Goal: Transaction & Acquisition: Purchase product/service

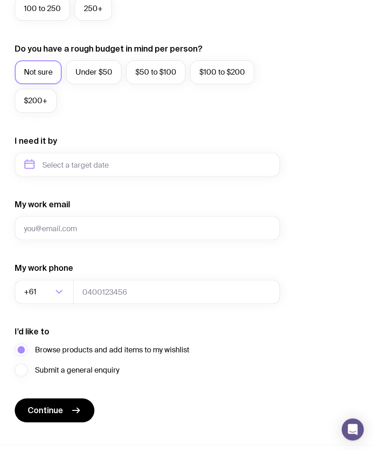
scroll to position [426, 0]
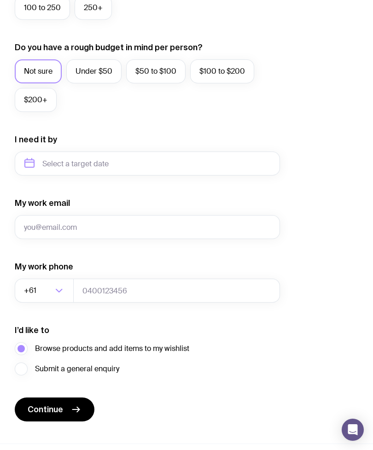
click at [50, 403] on button "Continue" at bounding box center [55, 409] width 80 height 24
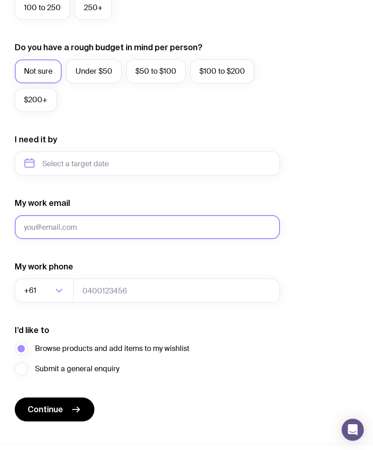
scroll to position [426, 0]
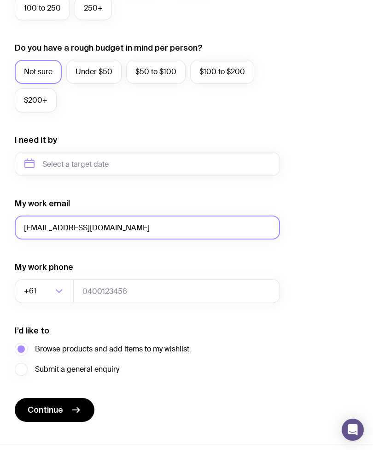
type input "[EMAIL_ADDRESS][DOMAIN_NAME]"
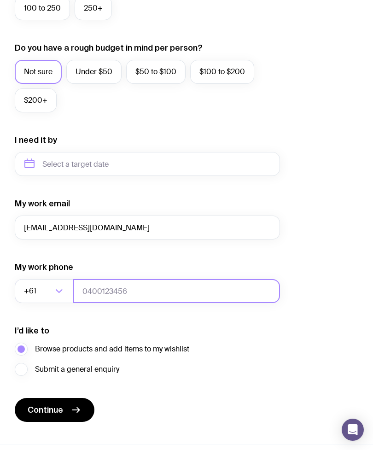
click at [99, 285] on input "tel" at bounding box center [176, 291] width 207 height 24
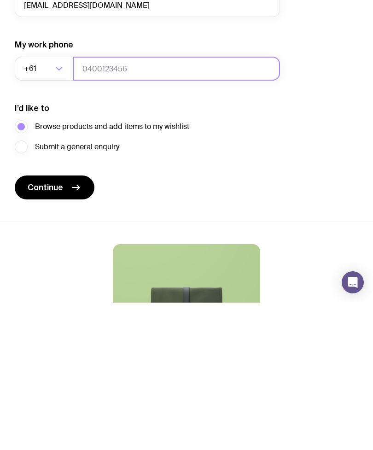
scroll to position [504, 0]
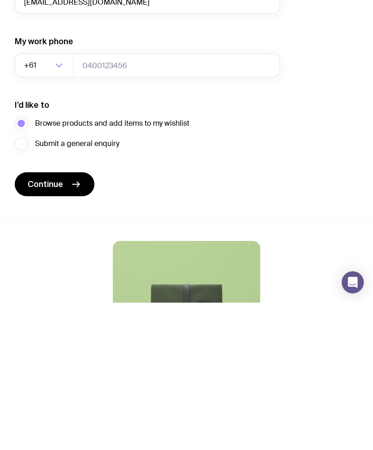
click at [80, 326] on icon "submit" at bounding box center [75, 331] width 11 height 11
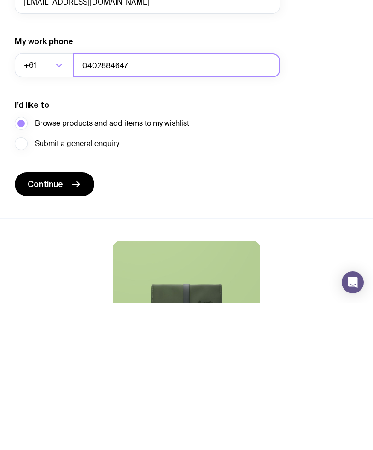
type input "0402884647"
click at [76, 326] on icon "submit" at bounding box center [75, 331] width 11 height 11
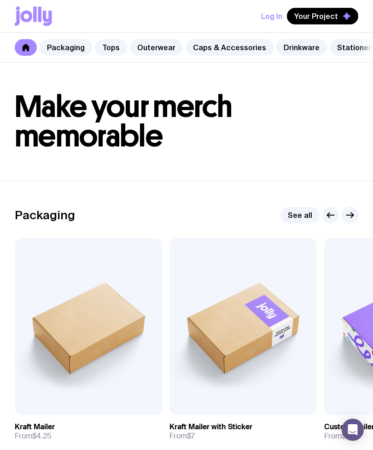
click at [230, 46] on link "Caps & Accessories" at bounding box center [230, 47] width 88 height 17
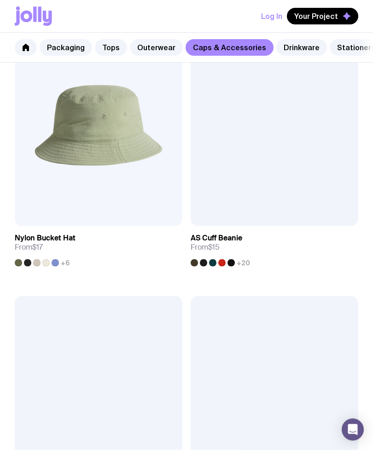
scroll to position [1843, 0]
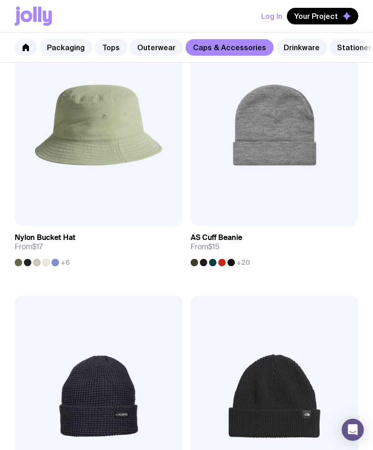
click at [158, 210] on link "View" at bounding box center [157, 215] width 31 height 17
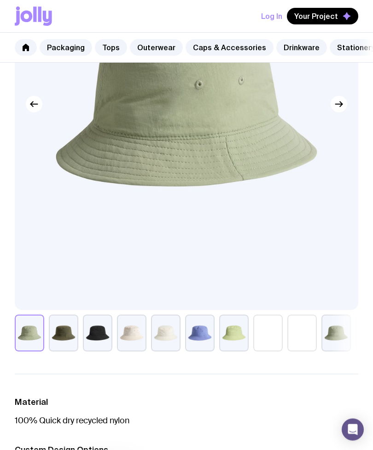
scroll to position [377, 0]
click at [103, 338] on button "button" at bounding box center [97, 333] width 29 height 37
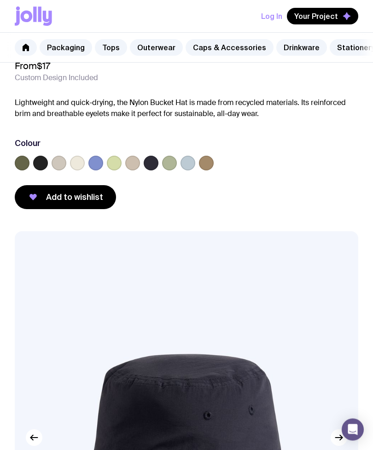
scroll to position [0, 0]
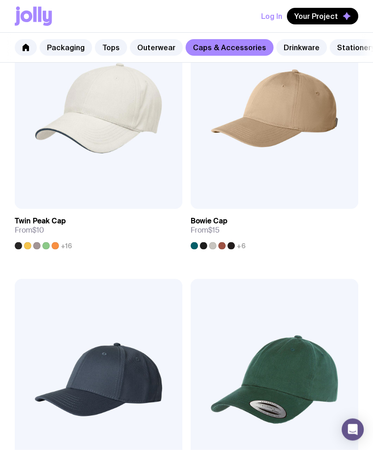
scroll to position [233, 0]
click at [123, 137] on img at bounding box center [99, 107] width 168 height 201
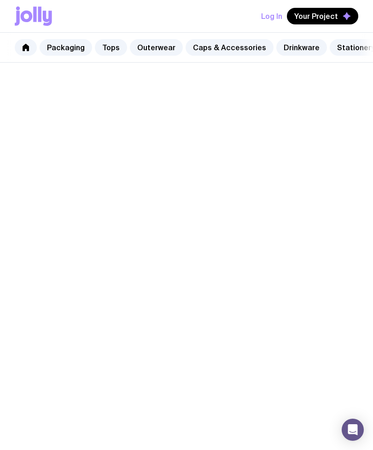
click at [167, 423] on link "View" at bounding box center [157, 431] width 31 height 17
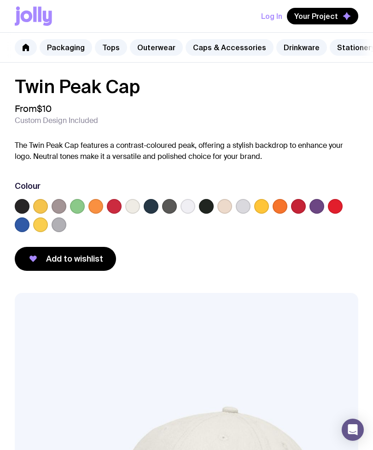
click at [26, 203] on label at bounding box center [22, 206] width 15 height 15
click at [0, 0] on input "radio" at bounding box center [0, 0] width 0 height 0
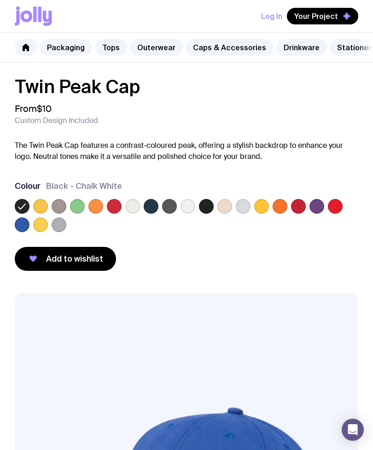
click at [20, 220] on label at bounding box center [22, 224] width 15 height 15
click at [0, 0] on input "radio" at bounding box center [0, 0] width 0 height 0
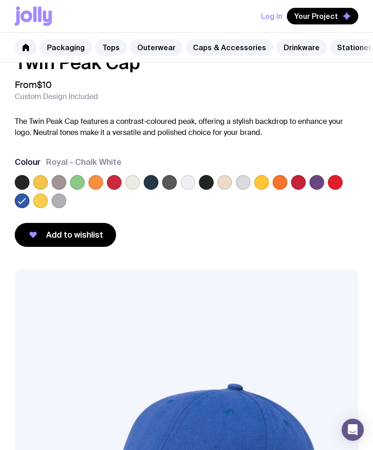
scroll to position [23, 0]
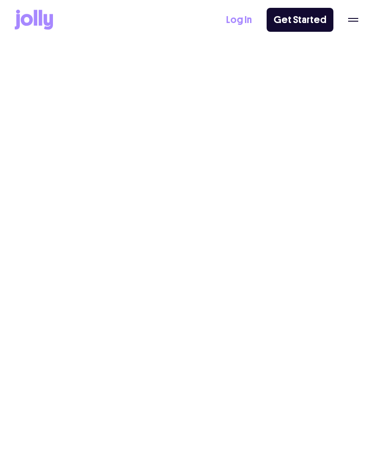
select select
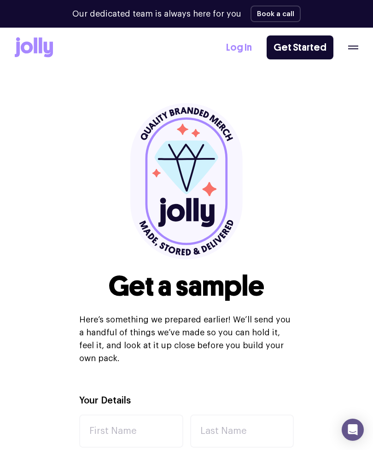
click at [349, 46] on icon "button" at bounding box center [353, 46] width 10 height 1
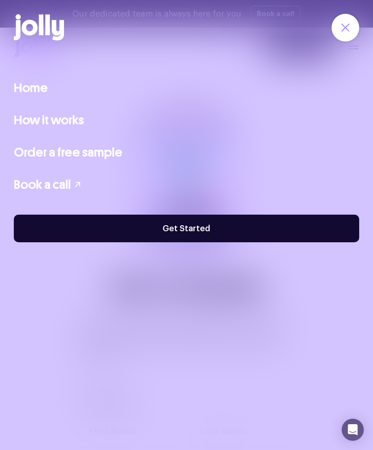
click at [25, 88] on link "Home" at bounding box center [31, 87] width 34 height 19
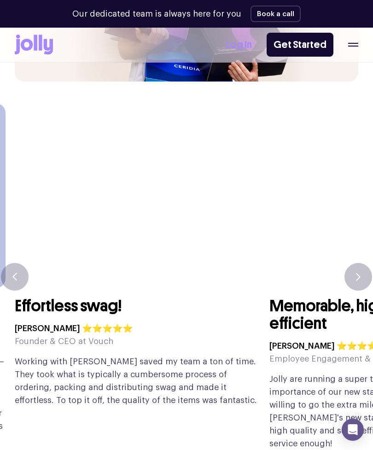
scroll to position [2245, 0]
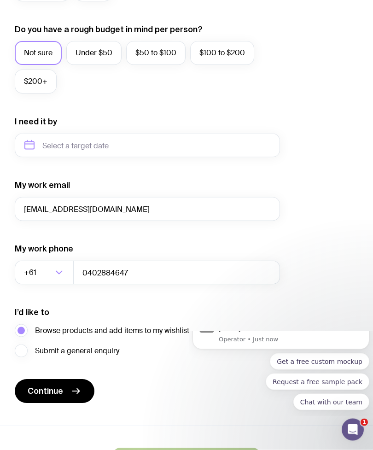
scroll to position [497, 0]
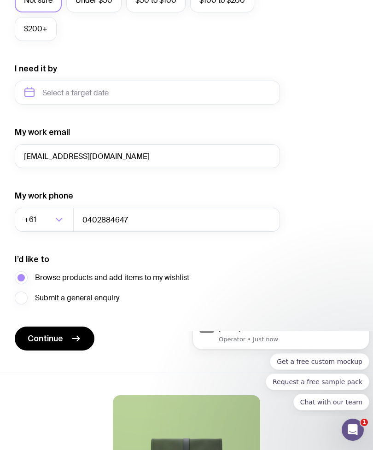
click at [50, 336] on span "Continue" at bounding box center [45, 338] width 35 height 11
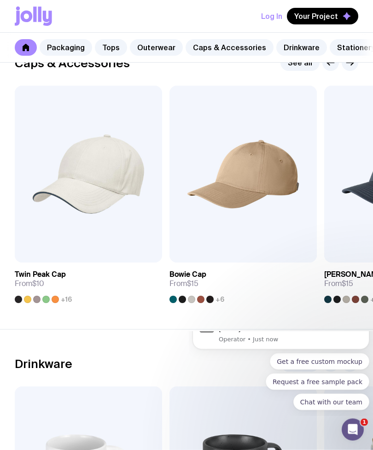
scroll to position [1047, 0]
click at [76, 171] on img at bounding box center [88, 174] width 147 height 177
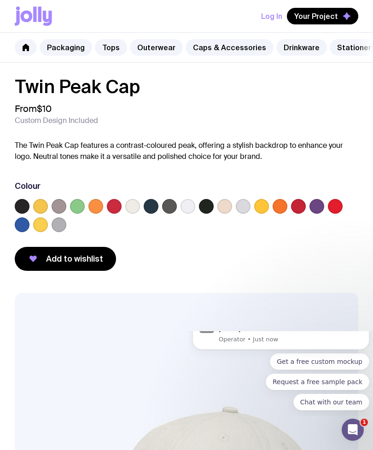
click at [26, 226] on label at bounding box center [22, 224] width 15 height 15
click at [0, 0] on input "radio" at bounding box center [0, 0] width 0 height 0
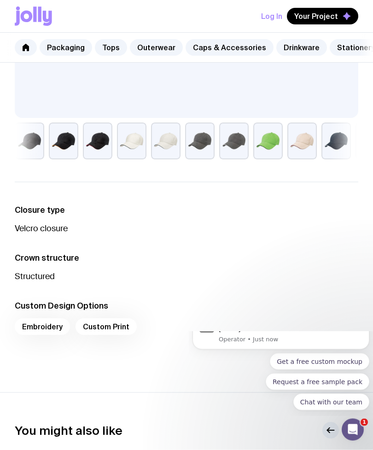
scroll to position [589, 0]
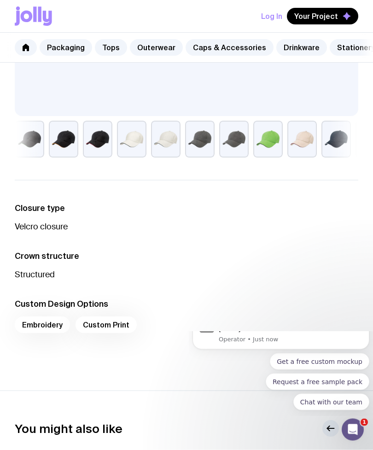
click at [99, 321] on div "Embroidery Custom Print" at bounding box center [187, 328] width 344 height 22
click at [99, 327] on div "Embroidery Custom Print" at bounding box center [187, 328] width 344 height 22
click at [110, 323] on div "Embroidery Custom Print" at bounding box center [187, 328] width 344 height 22
click at [37, 324] on div "Embroidery Custom Print" at bounding box center [187, 328] width 344 height 22
click at [357, 323] on icon "Dismiss notification" at bounding box center [357, 320] width 5 height 5
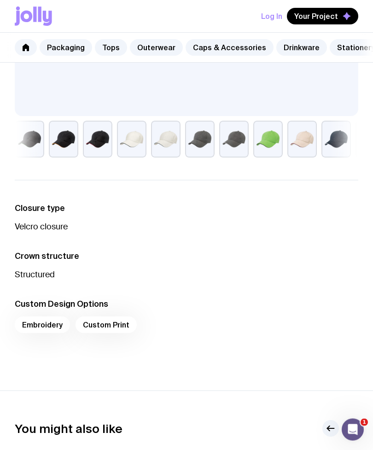
scroll to position [589, 0]
click at [43, 325] on div "Embroidery Custom Print" at bounding box center [187, 327] width 344 height 22
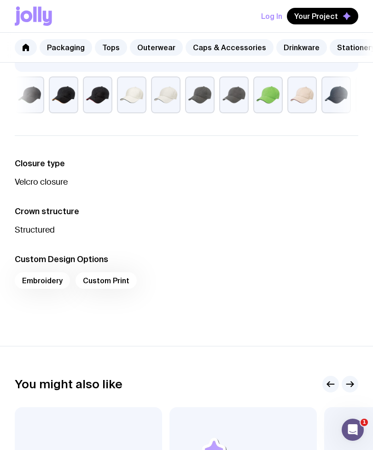
scroll to position [649, 0]
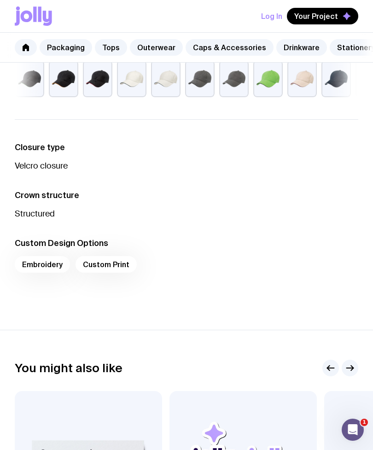
click at [35, 271] on div "Embroidery Custom Print" at bounding box center [187, 267] width 344 height 22
click at [43, 273] on div "Embroidery Custom Print" at bounding box center [187, 267] width 344 height 22
click at [35, 250] on li "Custom Design Options Embroidery Custom Print" at bounding box center [187, 258] width 344 height 41
click at [43, 266] on div "Embroidery Custom Print" at bounding box center [187, 267] width 344 height 22
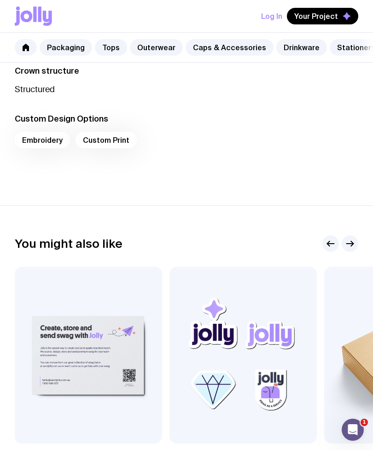
scroll to position [774, 0]
click at [33, 142] on div "Embroidery Custom Print" at bounding box center [187, 143] width 344 height 22
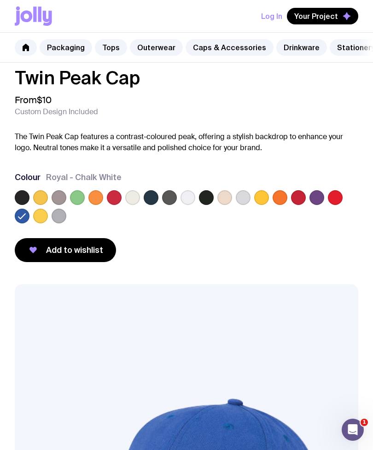
scroll to position [0, 0]
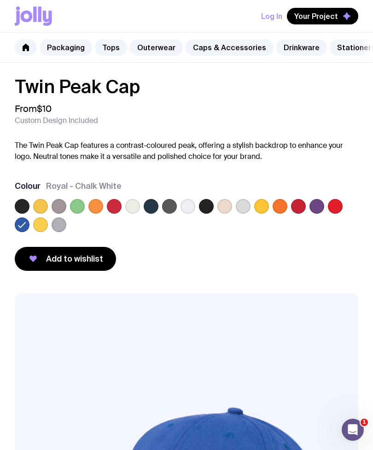
scroll to position [953, 0]
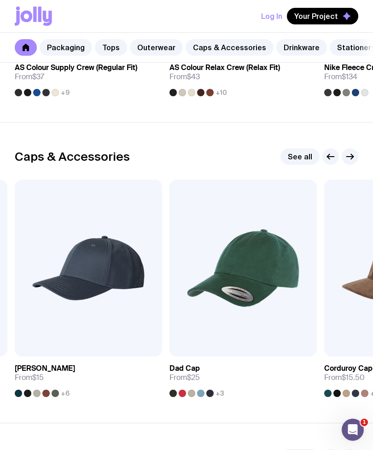
click at [204, 223] on img at bounding box center [242, 268] width 147 height 177
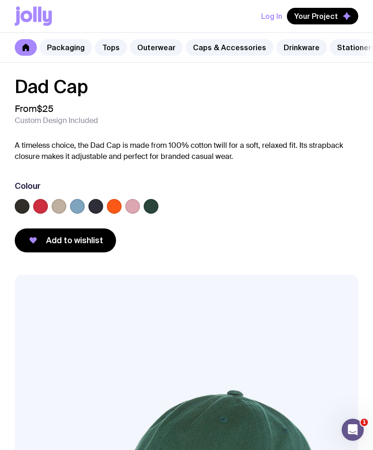
scroll to position [935, 0]
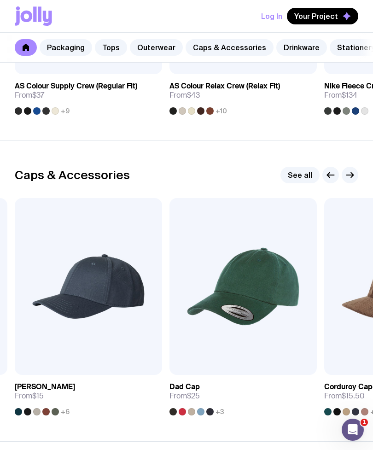
click at [68, 254] on img at bounding box center [88, 286] width 147 height 177
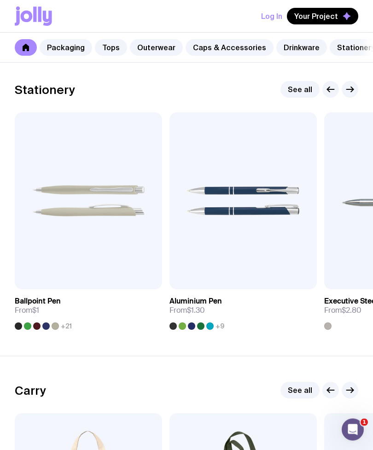
scroll to position [1626, 0]
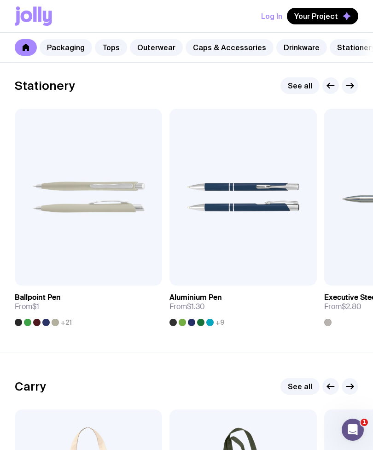
click at [228, 155] on img at bounding box center [242, 197] width 147 height 177
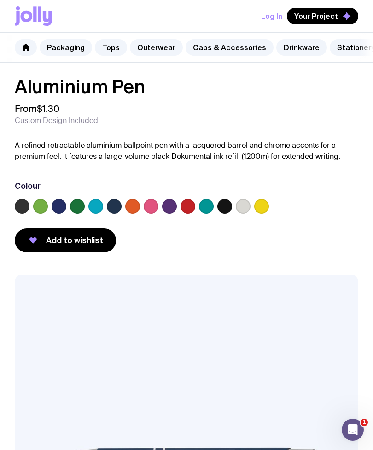
click at [59, 206] on label at bounding box center [59, 206] width 15 height 15
click at [0, 0] on input "radio" at bounding box center [0, 0] width 0 height 0
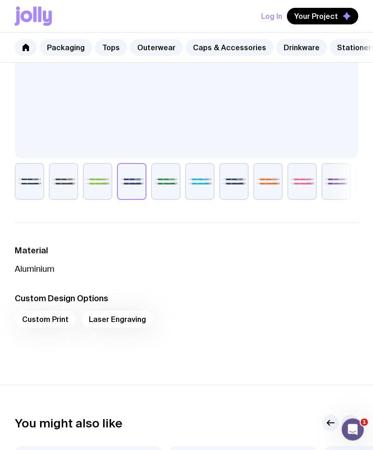
scroll to position [532, 0]
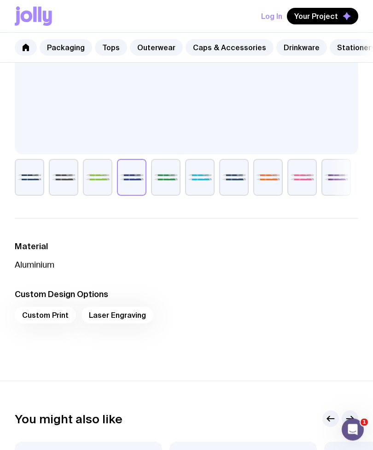
click at [52, 313] on div "Custom Print Laser Engraving" at bounding box center [187, 318] width 344 height 22
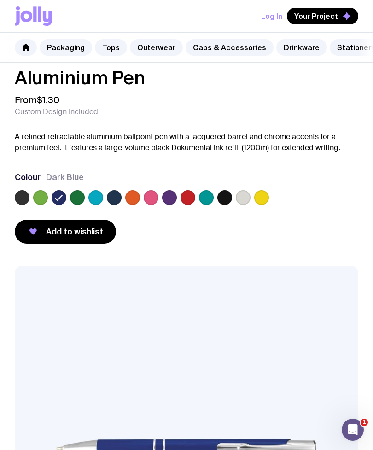
scroll to position [0, 0]
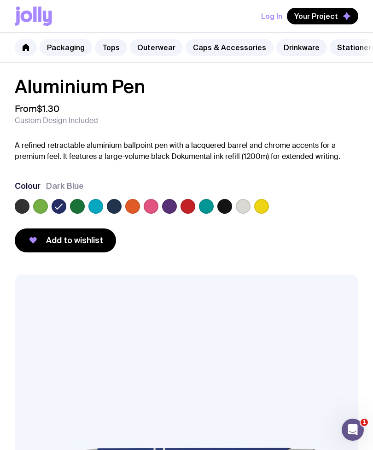
click at [130, 207] on label at bounding box center [132, 206] width 15 height 15
click at [0, 0] on input "radio" at bounding box center [0, 0] width 0 height 0
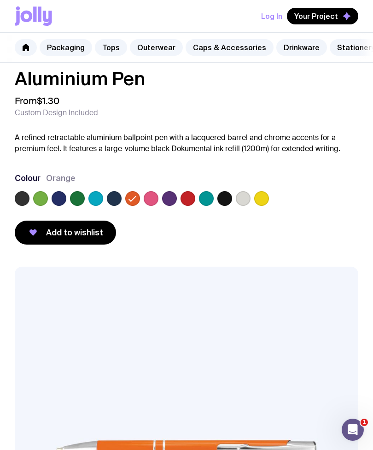
scroll to position [7, 0]
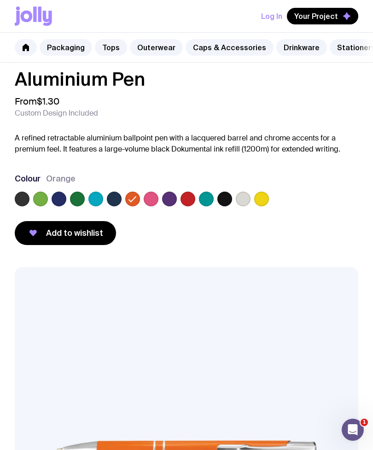
click at [269, 23] on button "Log In" at bounding box center [271, 16] width 21 height 17
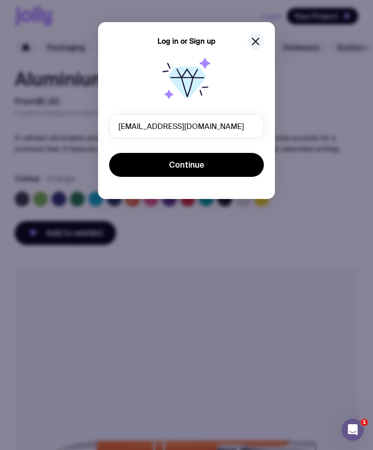
click at [224, 165] on button "Continue" at bounding box center [186, 165] width 155 height 24
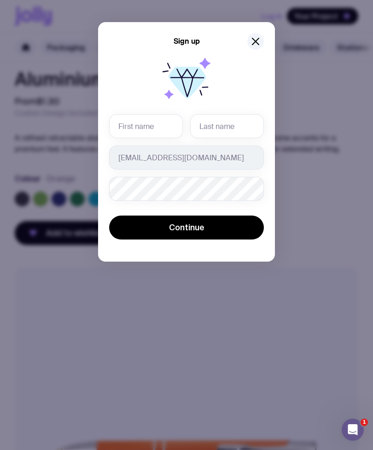
click at [162, 129] on input "text" at bounding box center [146, 126] width 74 height 24
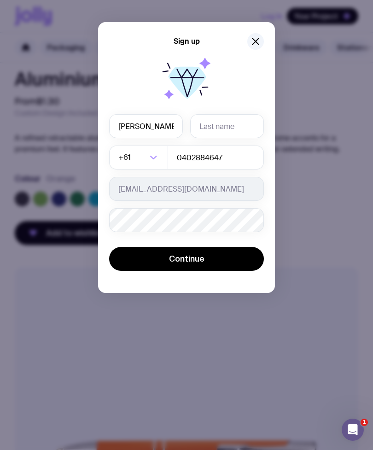
type input "Claudia"
click at [228, 125] on input "text" at bounding box center [227, 126] width 74 height 24
type input "Bradshaw"
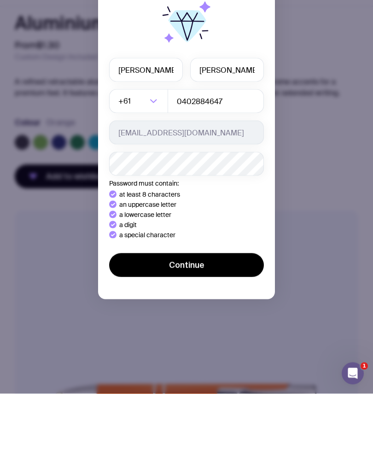
click at [224, 310] on button "Continue" at bounding box center [186, 322] width 155 height 24
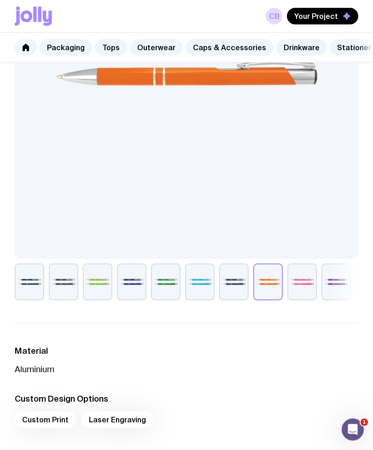
scroll to position [431, 0]
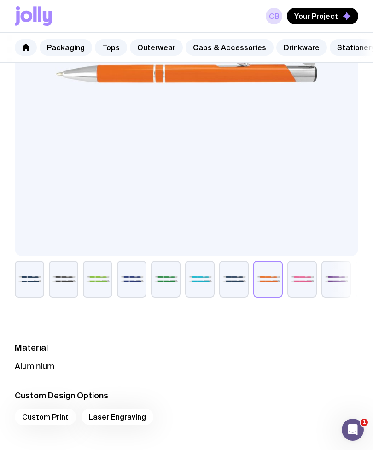
click at [36, 414] on div "Custom Print Laser Engraving" at bounding box center [187, 420] width 344 height 22
click at [48, 413] on div "Custom Print Laser Engraving" at bounding box center [187, 420] width 344 height 22
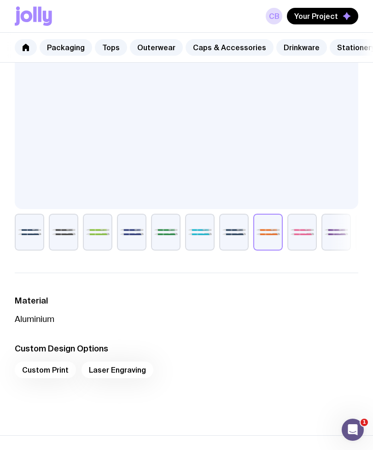
scroll to position [436, 0]
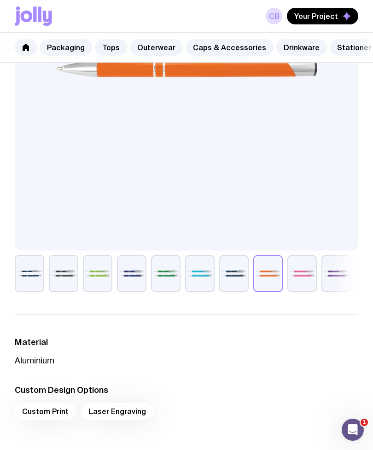
click at [338, 17] on span "Your Project" at bounding box center [316, 16] width 44 height 9
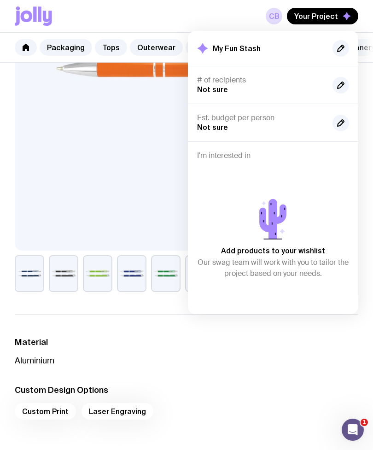
click at [269, 377] on ul "Material Aluminium Custom Design Options Custom Print Laser Engraving" at bounding box center [187, 380] width 344 height 133
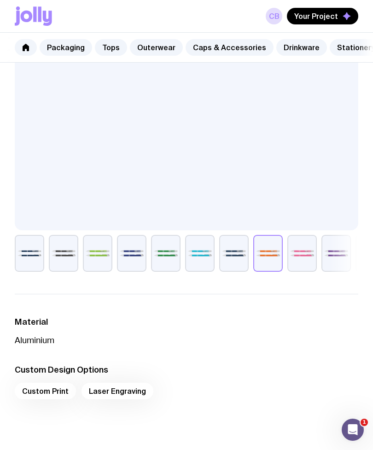
scroll to position [473, 0]
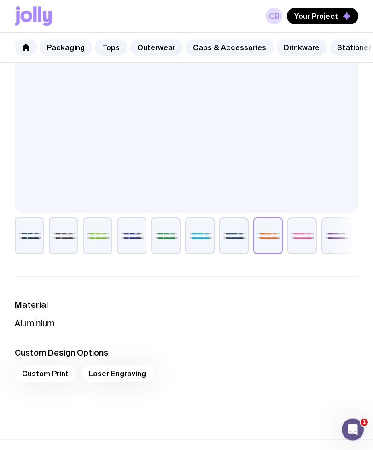
click at [52, 373] on div "Custom Print Laser Engraving" at bounding box center [187, 377] width 344 height 22
click at [52, 381] on div "Custom Print Laser Engraving" at bounding box center [187, 377] width 344 height 22
click at [49, 373] on div "Custom Print Laser Engraving" at bounding box center [187, 377] width 344 height 22
click at [118, 379] on div "Custom Print Laser Engraving" at bounding box center [187, 377] width 344 height 22
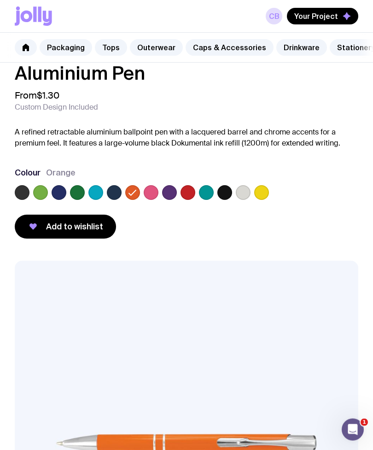
scroll to position [0, 0]
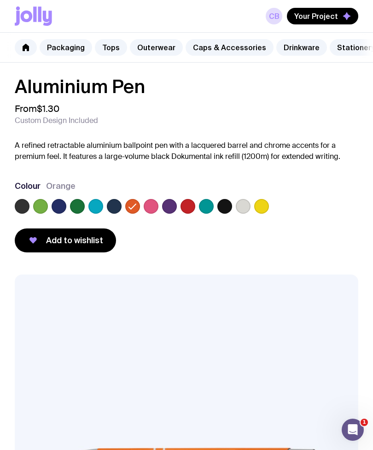
click at [335, 18] on span "Your Project" at bounding box center [316, 16] width 44 height 9
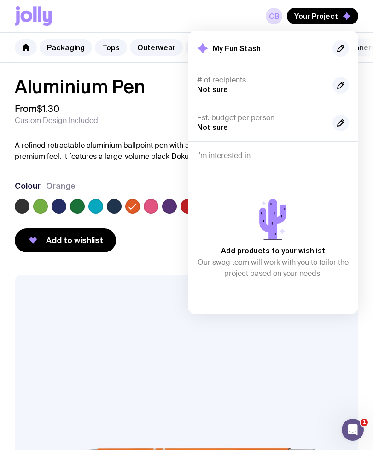
click at [338, 87] on icon "button" at bounding box center [341, 85] width 6 height 6
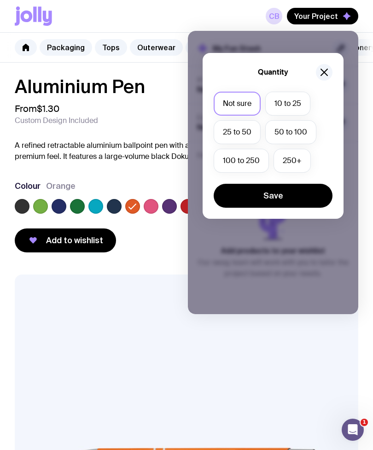
click at [293, 105] on label "10 to 25" at bounding box center [287, 104] width 45 height 24
click at [0, 0] on input "10 to 25" at bounding box center [0, 0] width 0 height 0
click at [296, 196] on button "Save" at bounding box center [273, 196] width 119 height 24
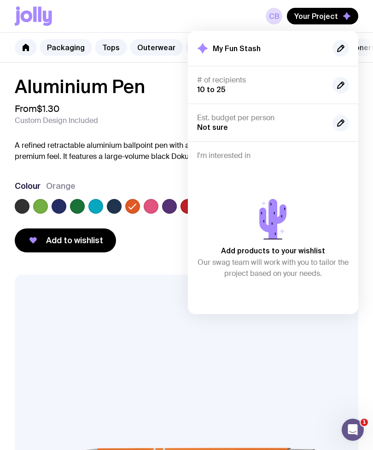
click at [340, 129] on button "button" at bounding box center [341, 123] width 17 height 17
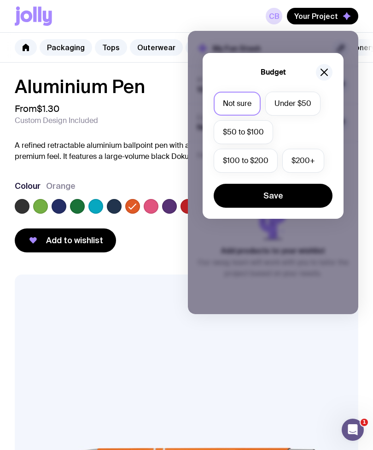
click at [331, 75] on button "button" at bounding box center [324, 72] width 17 height 17
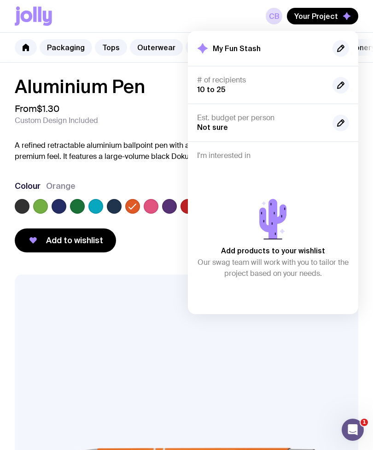
click at [338, 50] on icon "button" at bounding box center [341, 48] width 6 height 6
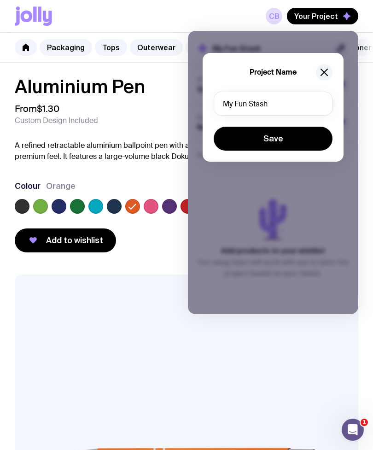
click at [326, 70] on icon "button" at bounding box center [324, 72] width 11 height 11
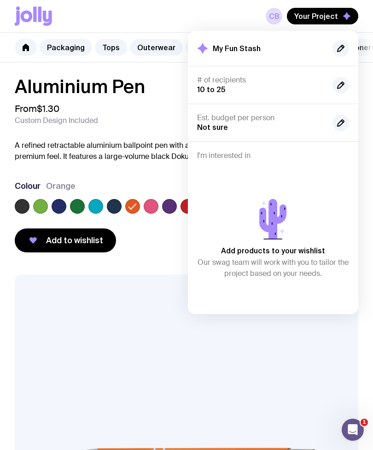
click at [343, 14] on icon "button" at bounding box center [347, 16] width 8 height 8
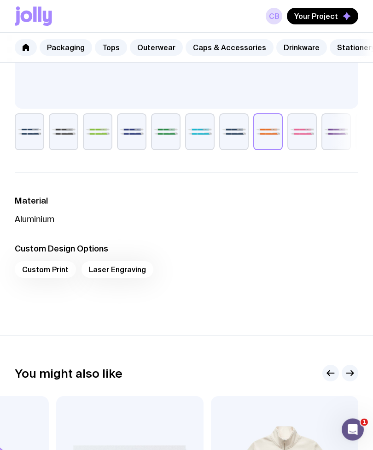
scroll to position [578, 0]
click at [119, 272] on div "Custom Print Laser Engraving" at bounding box center [187, 272] width 344 height 22
click at [126, 268] on div "Custom Print Laser Engraving" at bounding box center [187, 272] width 344 height 22
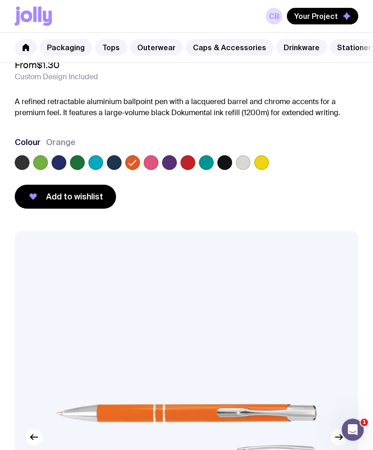
scroll to position [0, 0]
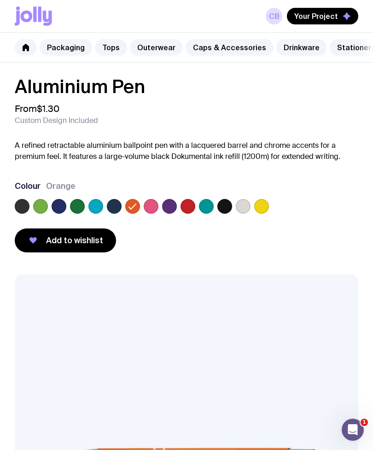
click at [28, 49] on icon at bounding box center [26, 47] width 6 height 7
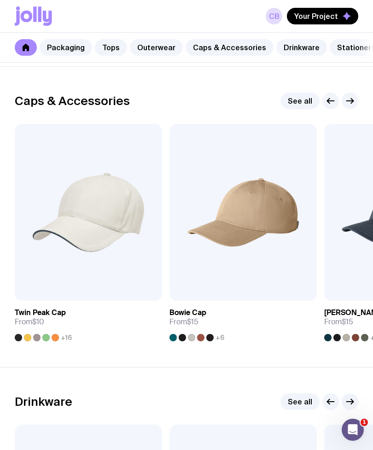
scroll to position [1022, 0]
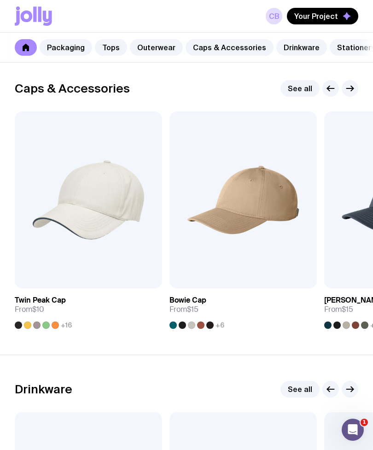
click at [298, 270] on link "View" at bounding box center [291, 278] width 31 height 17
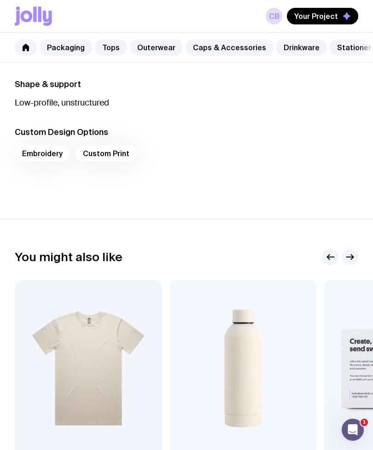
scroll to position [735, 0]
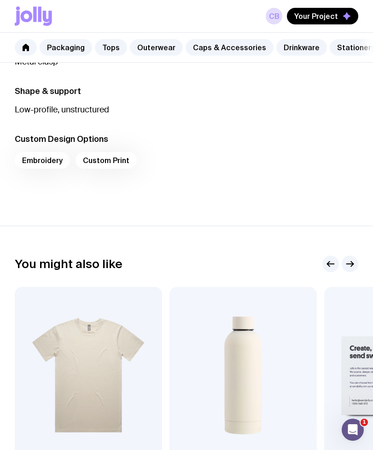
click at [102, 165] on div "Embroidery Custom Print" at bounding box center [187, 163] width 344 height 22
click at [113, 156] on div "Embroidery Custom Print" at bounding box center [187, 163] width 344 height 22
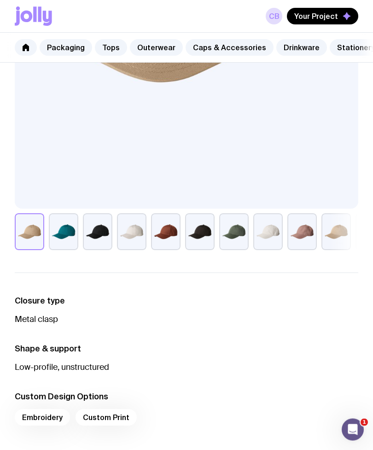
scroll to position [467, 0]
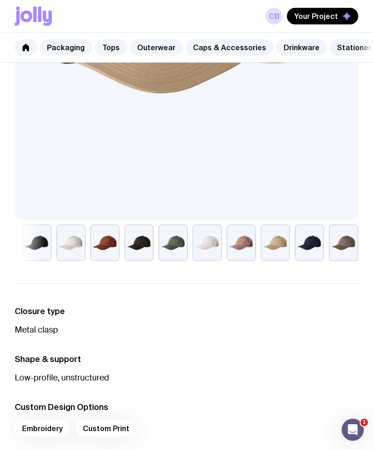
click at [307, 253] on button "button" at bounding box center [309, 242] width 29 height 37
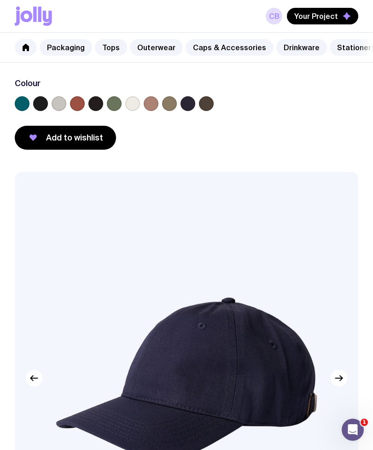
scroll to position [0, 0]
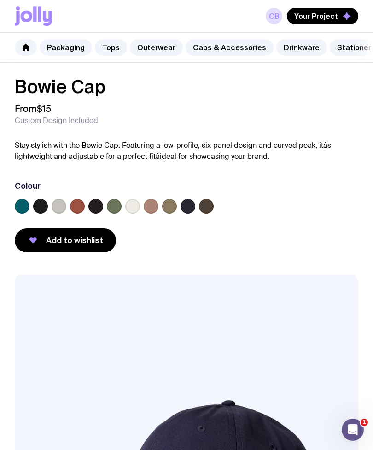
click at [349, 46] on link "Stationery" at bounding box center [356, 47] width 53 height 17
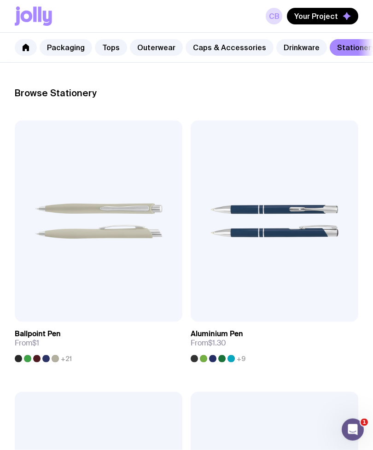
scroll to position [117, 0]
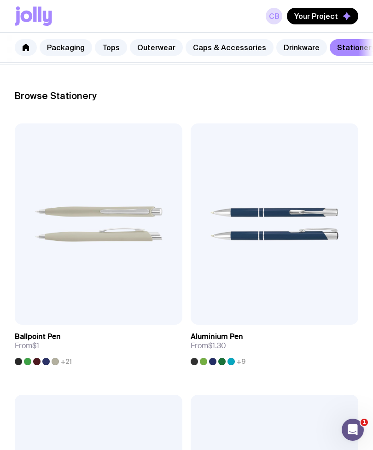
click at [157, 313] on link "View" at bounding box center [157, 314] width 31 height 17
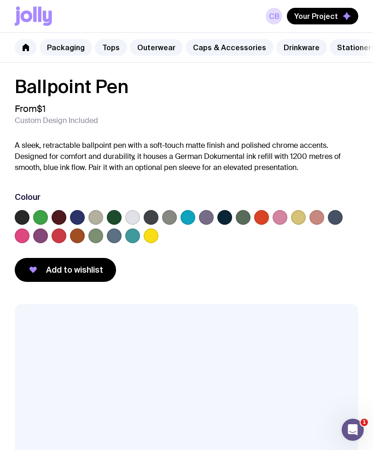
click at [192, 216] on label at bounding box center [188, 217] width 15 height 15
click at [0, 0] on input "radio" at bounding box center [0, 0] width 0 height 0
click at [81, 219] on label at bounding box center [77, 217] width 15 height 15
click at [0, 0] on input "radio" at bounding box center [0, 0] width 0 height 0
